Goal: Transaction & Acquisition: Obtain resource

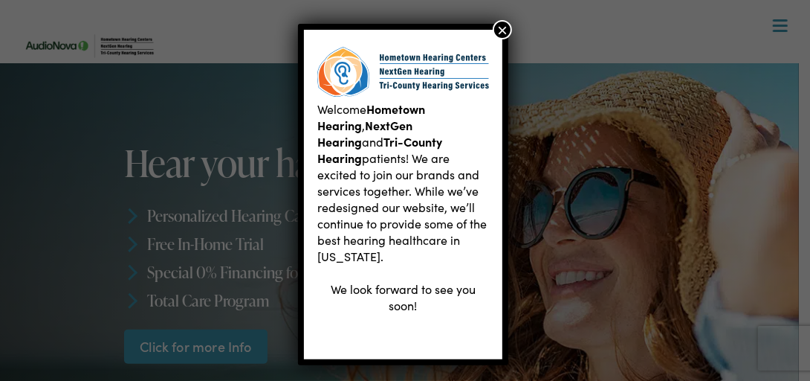
click at [501, 28] on button "×" at bounding box center [502, 29] width 19 height 19
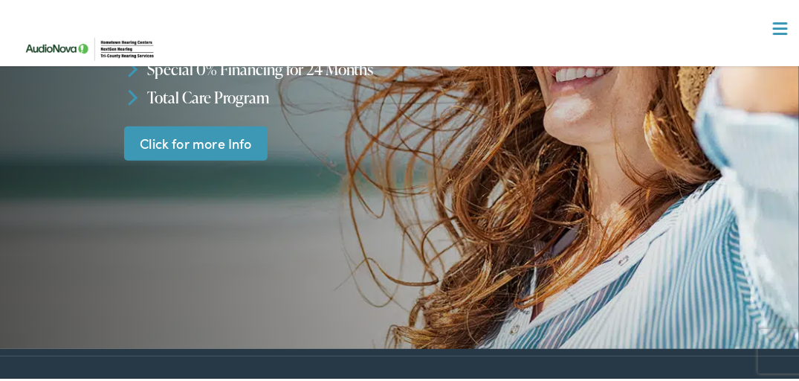
scroll to position [223, 0]
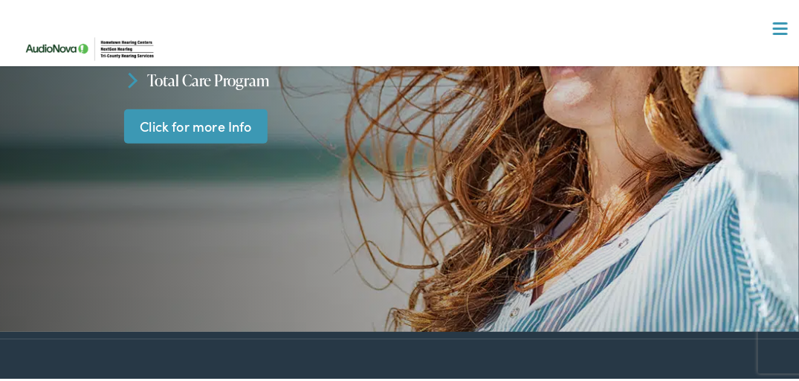
click at [194, 129] on link "Click for more Info" at bounding box center [196, 123] width 144 height 35
click at [194, 123] on link "Click for more Info" at bounding box center [196, 123] width 144 height 35
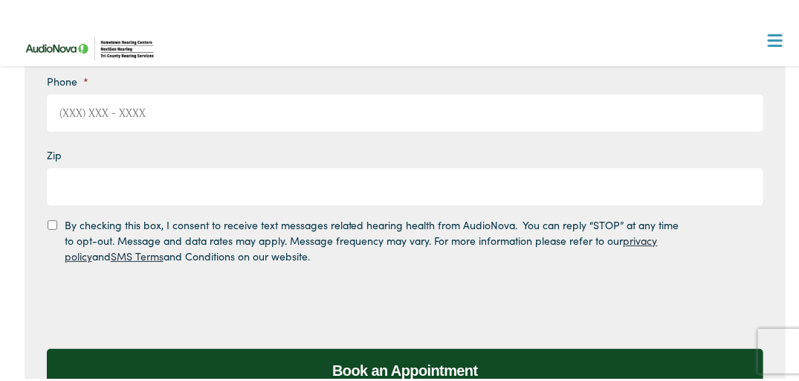
scroll to position [223, 0]
